Goal: Task Accomplishment & Management: Use online tool/utility

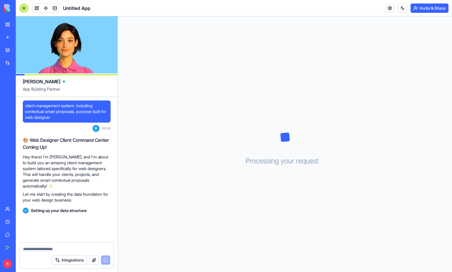
scroll to position [3, 0]
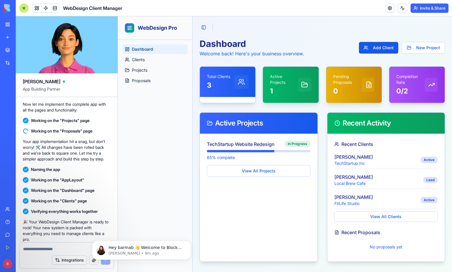
scroll to position [219, 0]
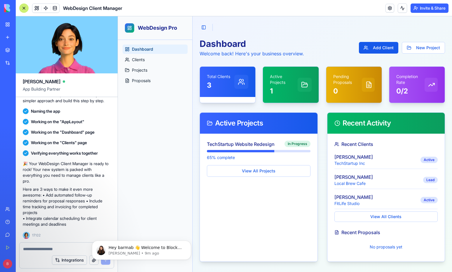
click at [274, 120] on div "Active Projects" at bounding box center [259, 123] width 104 height 7
click at [399, 218] on button "View All Clients" at bounding box center [386, 217] width 104 height 11
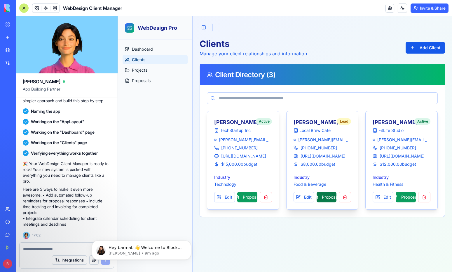
click at [326, 198] on button "Proposal" at bounding box center [327, 197] width 20 height 11
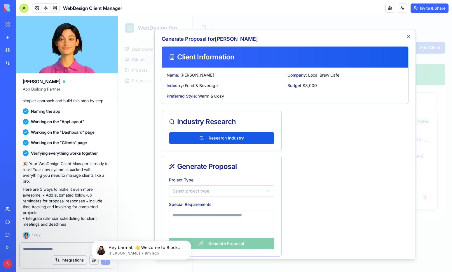
scroll to position [5, 0]
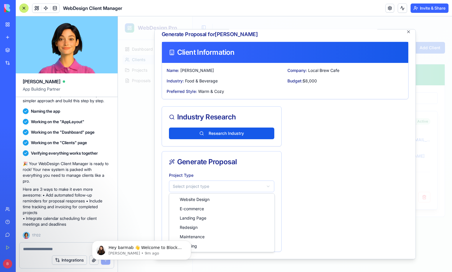
click at [241, 186] on body "WebDesign Pro Dashboard Clients Projects Proposals Toggle Sidebar Clients Manag…" at bounding box center [285, 144] width 334 height 256
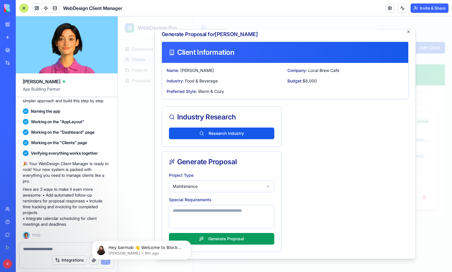
click at [243, 212] on textarea at bounding box center [221, 216] width 105 height 23
click at [253, 241] on button "Generate Proposal" at bounding box center [221, 239] width 105 height 12
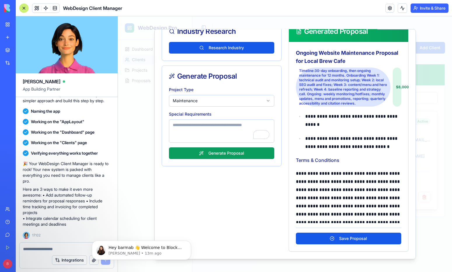
scroll to position [2177, 0]
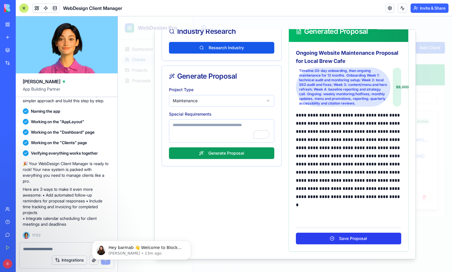
click at [354, 240] on button "Save Proposal" at bounding box center [348, 239] width 105 height 12
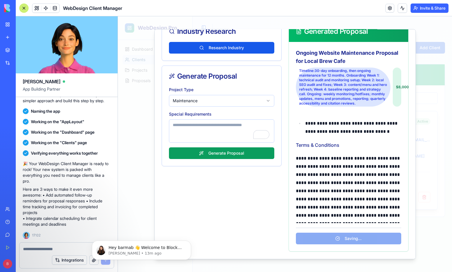
scroll to position [0, 0]
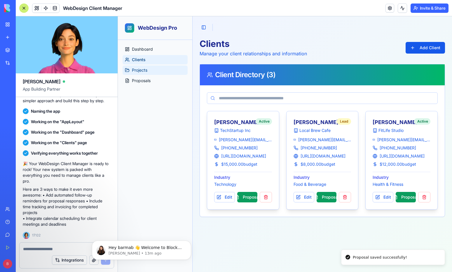
click at [141, 74] on link "Projects" at bounding box center [155, 70] width 65 height 9
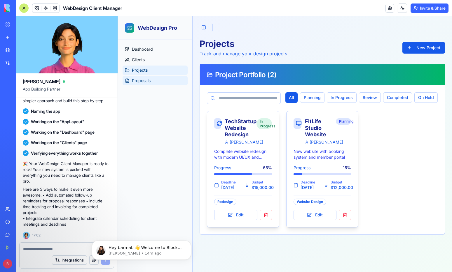
click at [148, 84] on link "Proposals" at bounding box center [155, 80] width 65 height 9
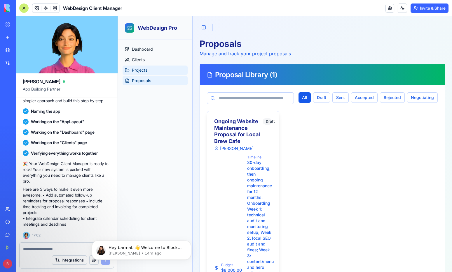
click at [146, 70] on span "Projects" at bounding box center [139, 70] width 15 height 6
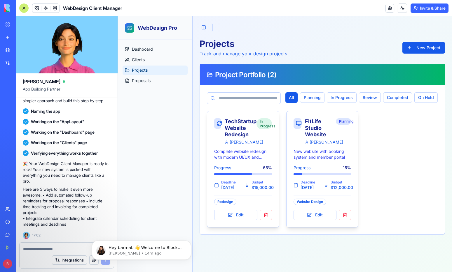
click at [154, 113] on div "Dashboard Clients Projects Proposals" at bounding box center [155, 156] width 74 height 233
